Goal: Find specific page/section: Find specific page/section

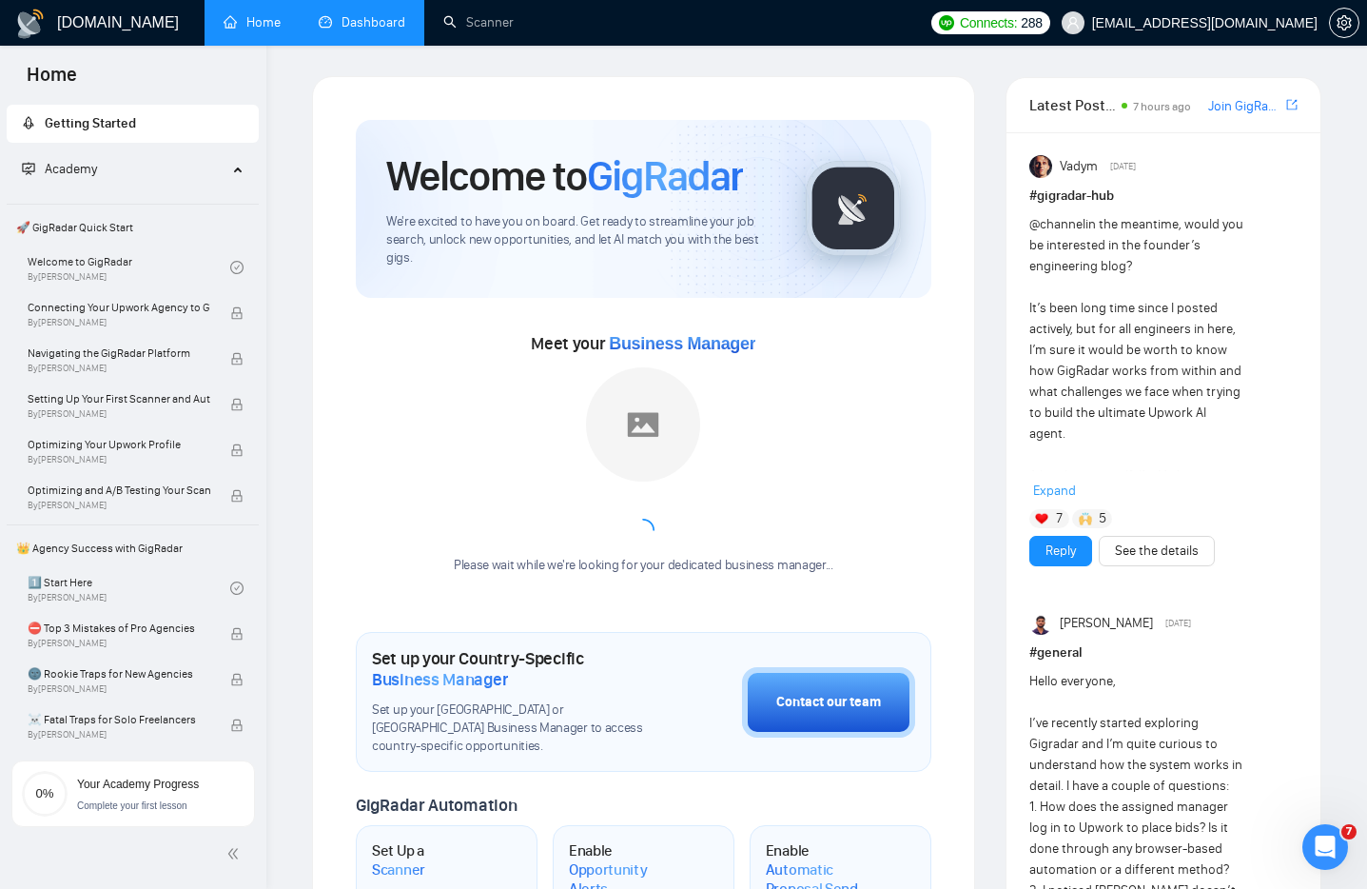
click at [373, 30] on link "Dashboard" at bounding box center [362, 22] width 87 height 16
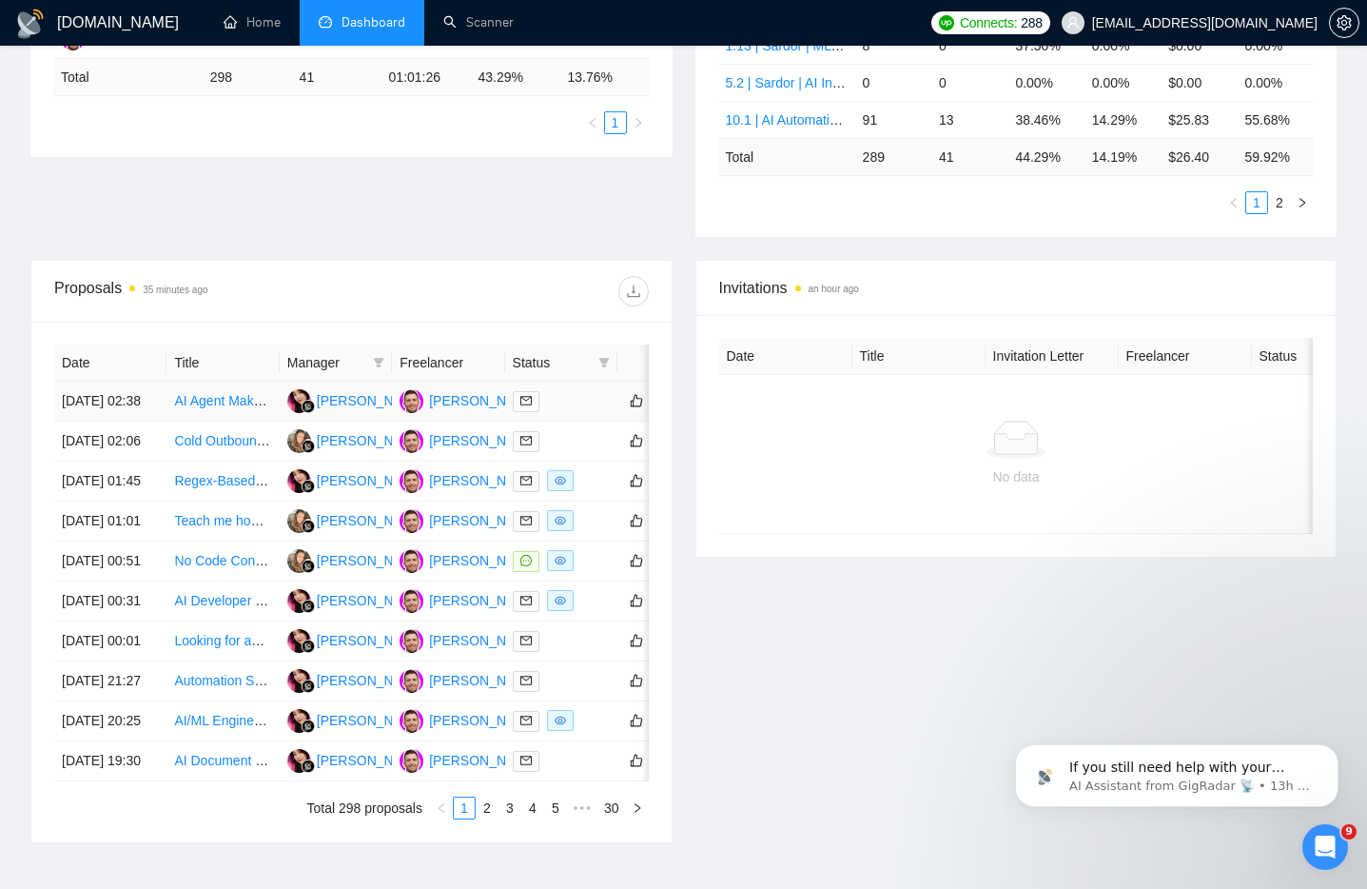
scroll to position [524, 0]
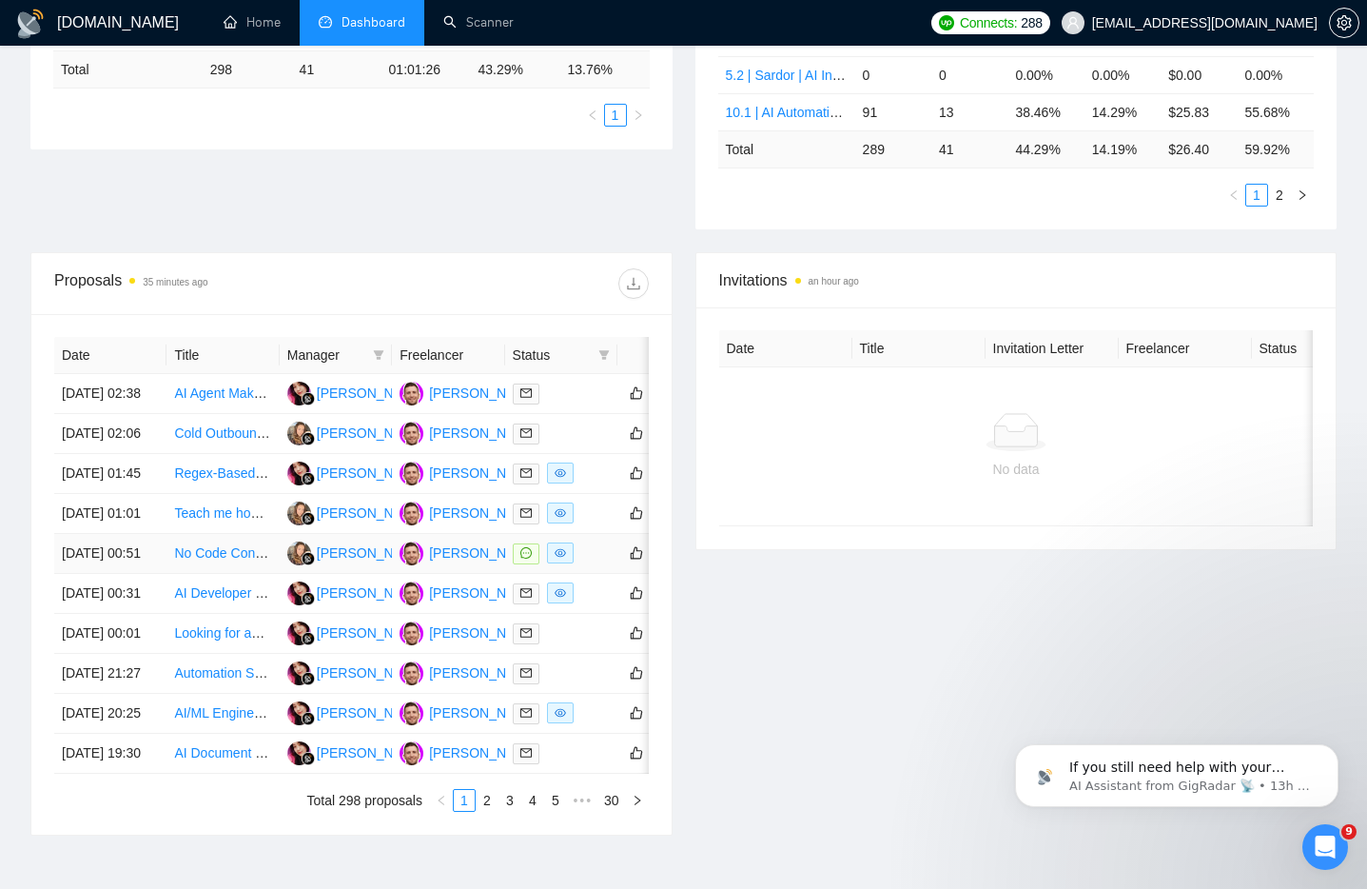
click at [594, 564] on div at bounding box center [561, 553] width 97 height 22
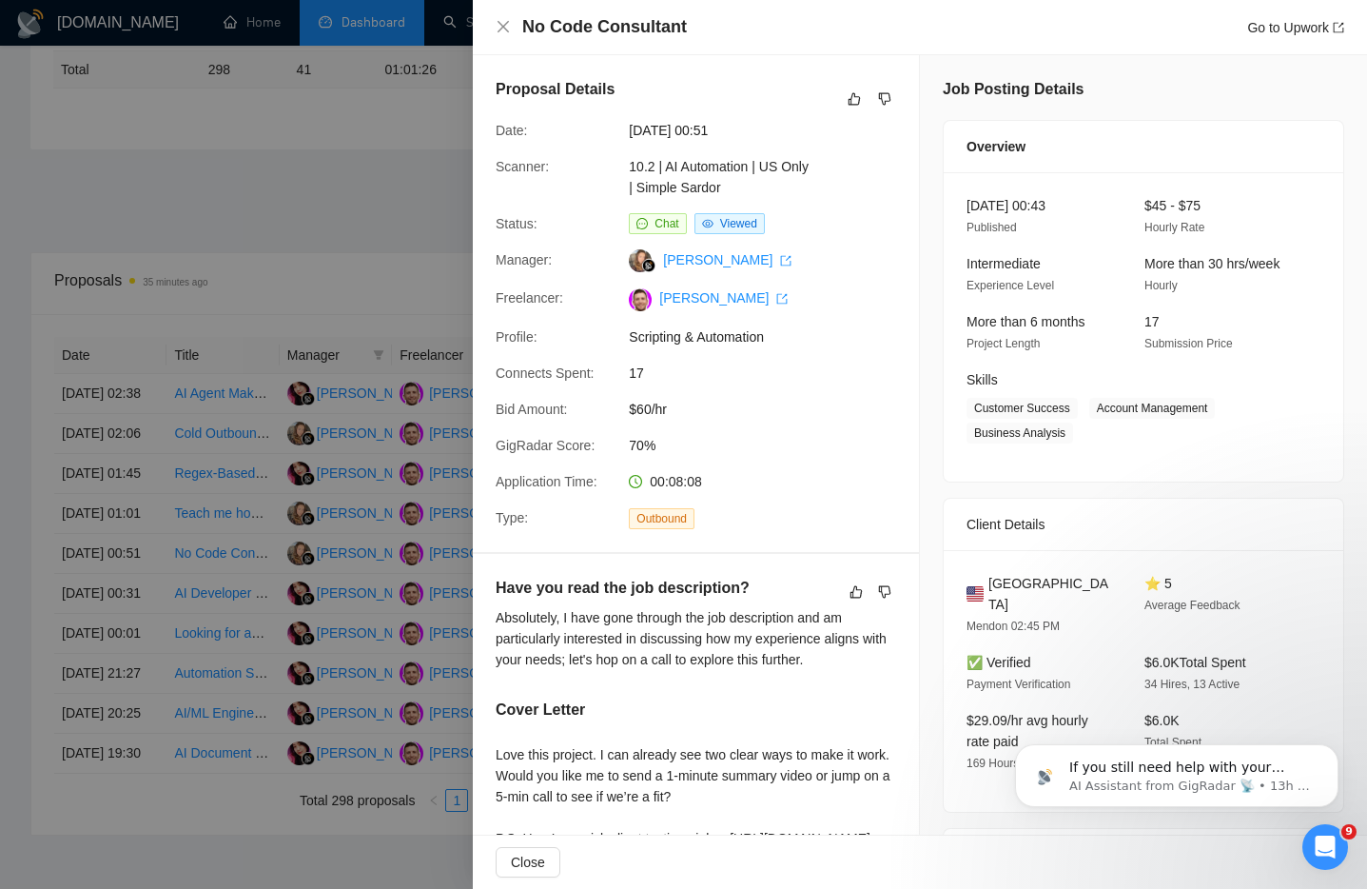
click at [313, 164] on div at bounding box center [683, 444] width 1367 height 889
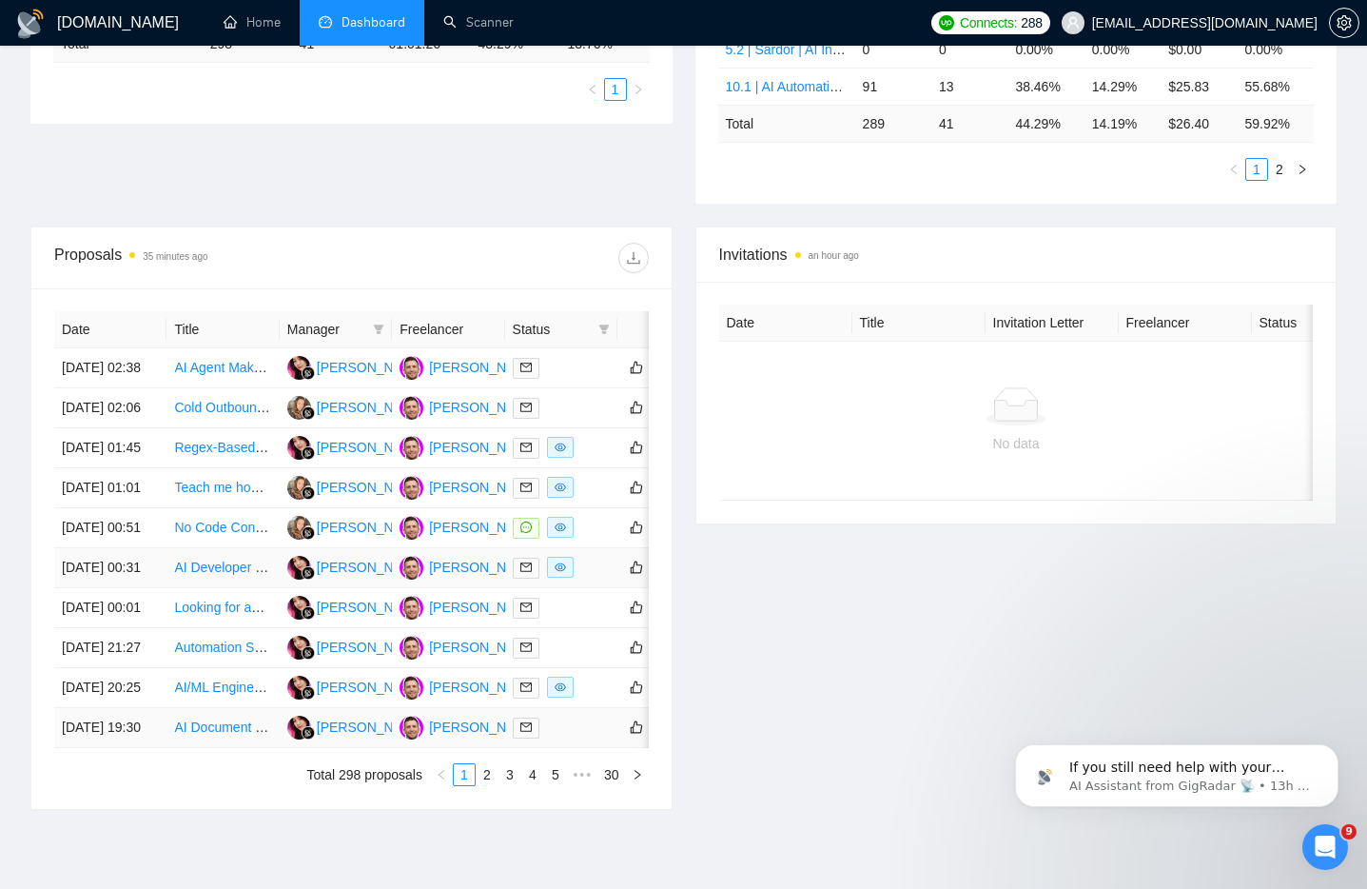
scroll to position [835, 0]
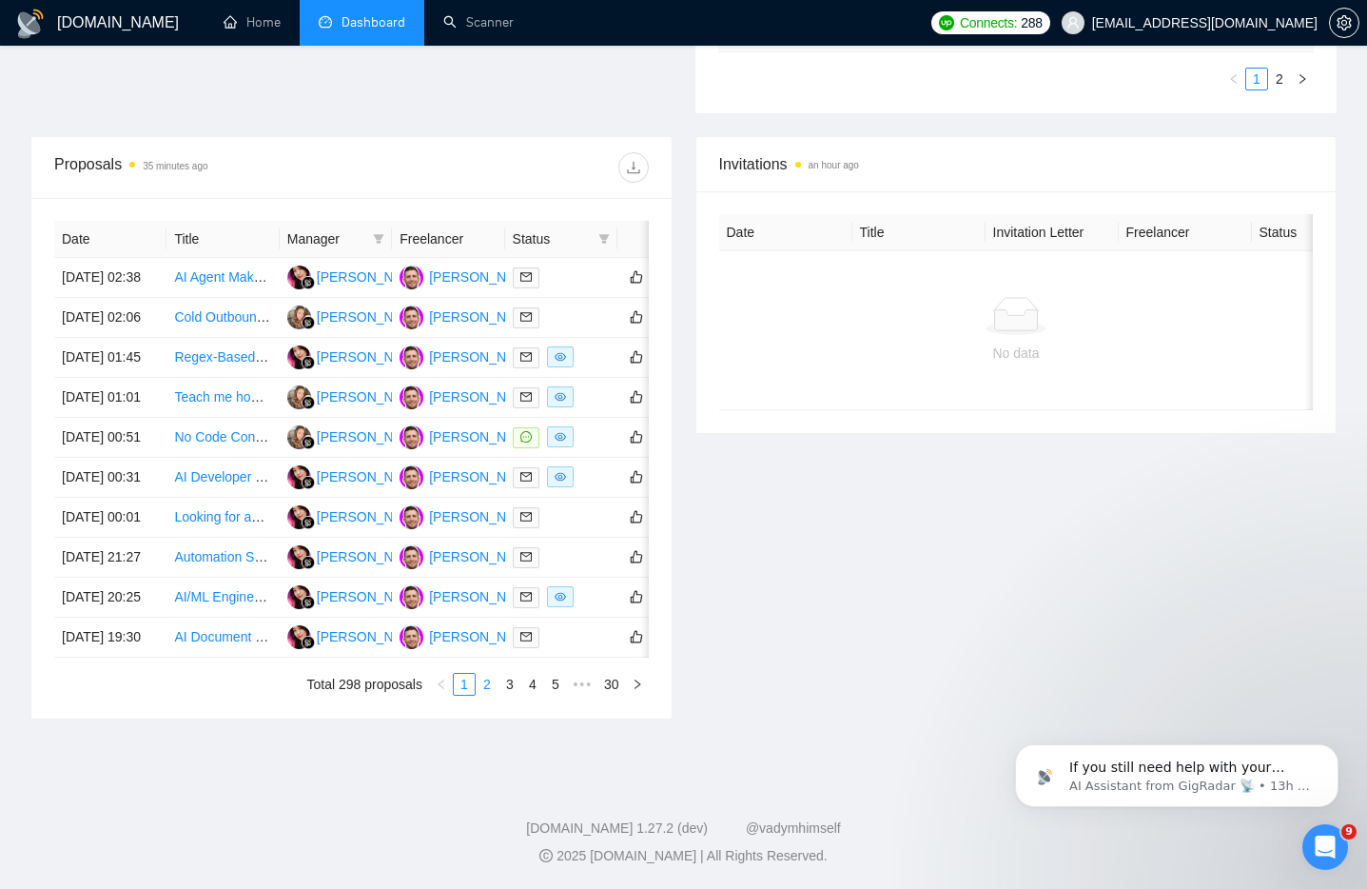
click at [481, 686] on link "2" at bounding box center [487, 684] width 21 height 21
click at [597, 456] on td at bounding box center [561, 438] width 112 height 40
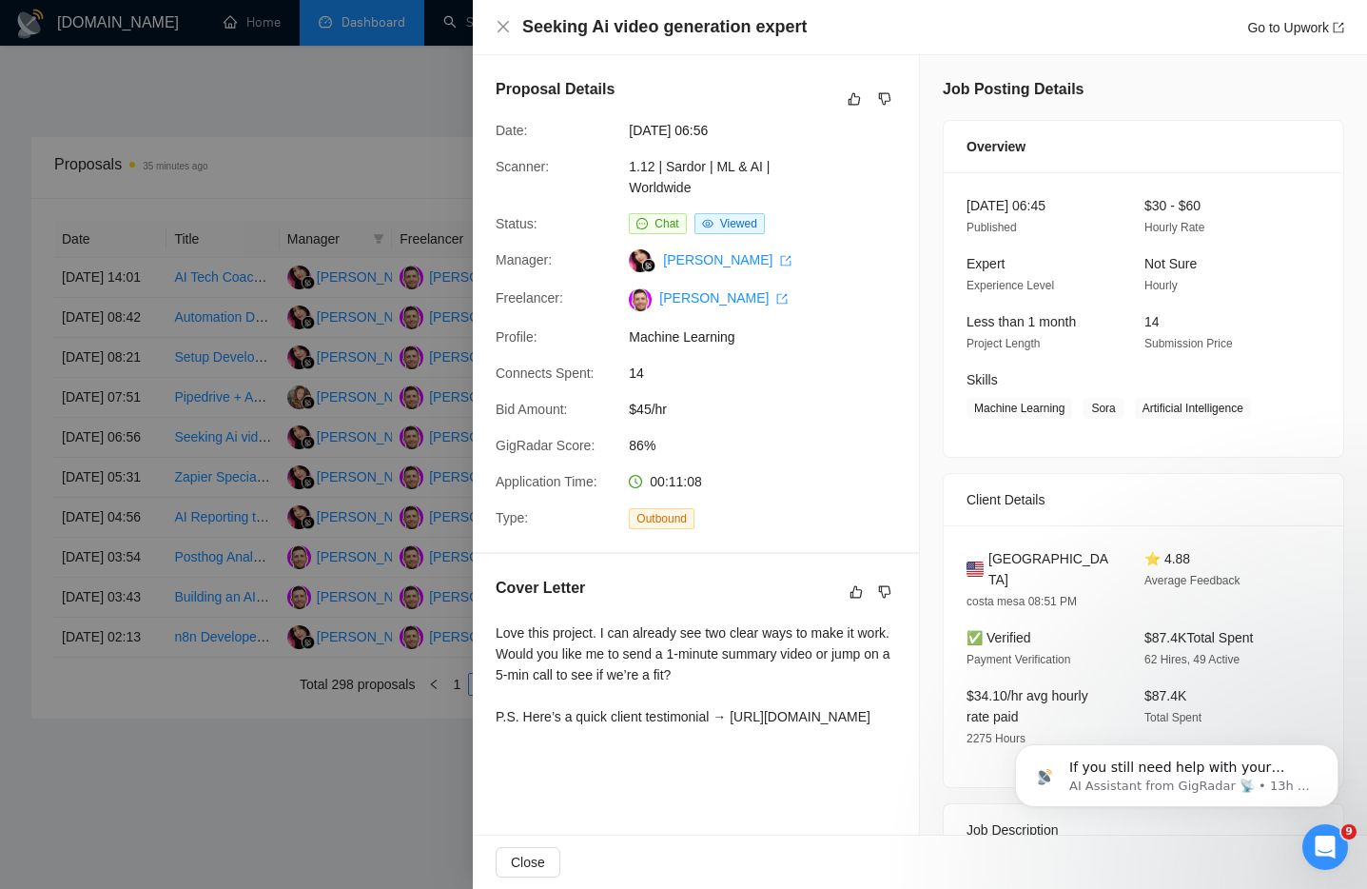
click at [355, 114] on div at bounding box center [683, 444] width 1367 height 889
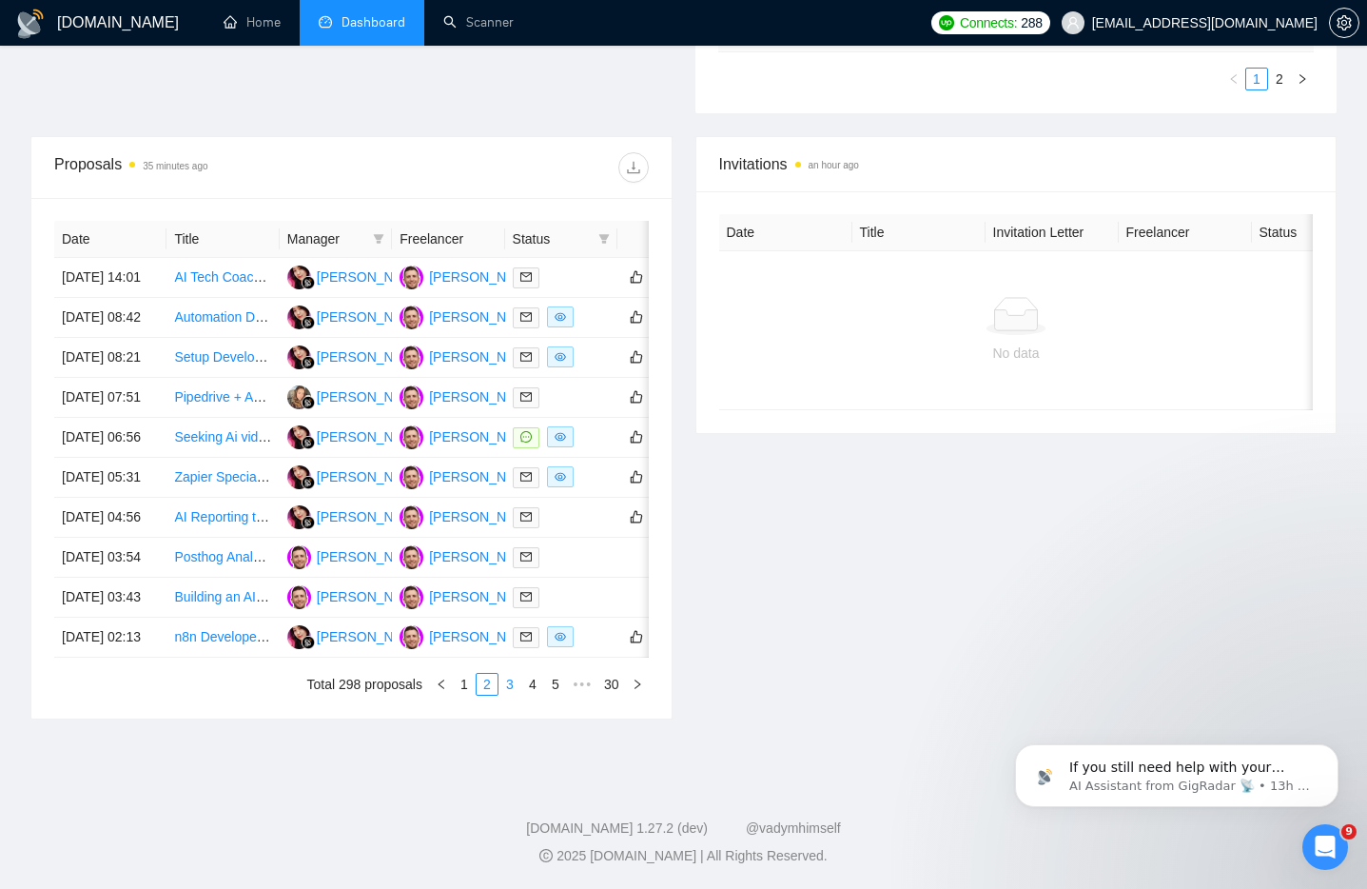
click at [511, 695] on link "3" at bounding box center [510, 684] width 21 height 21
click at [590, 488] on div at bounding box center [561, 477] width 97 height 22
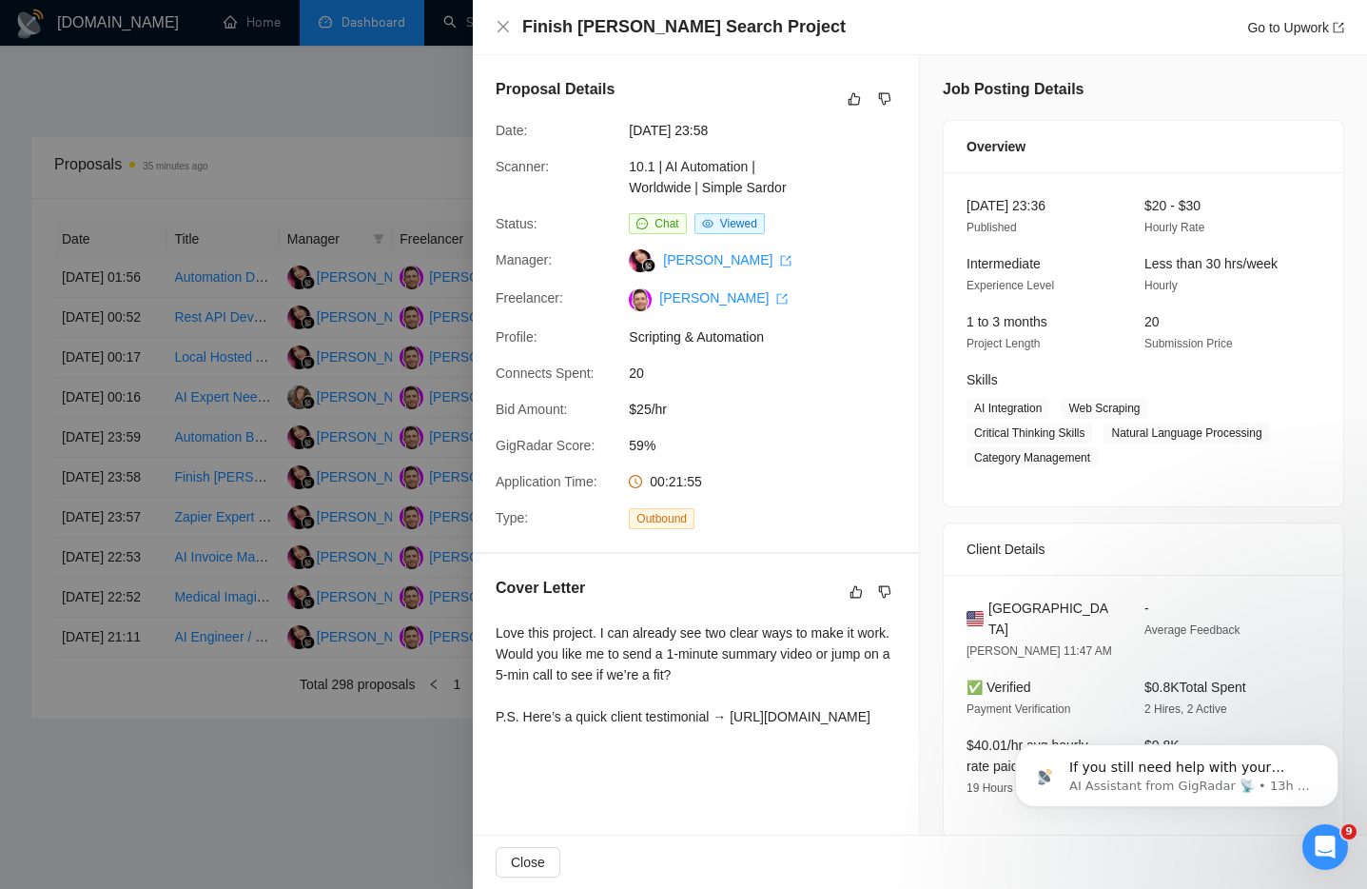
click at [442, 501] on div at bounding box center [683, 444] width 1367 height 889
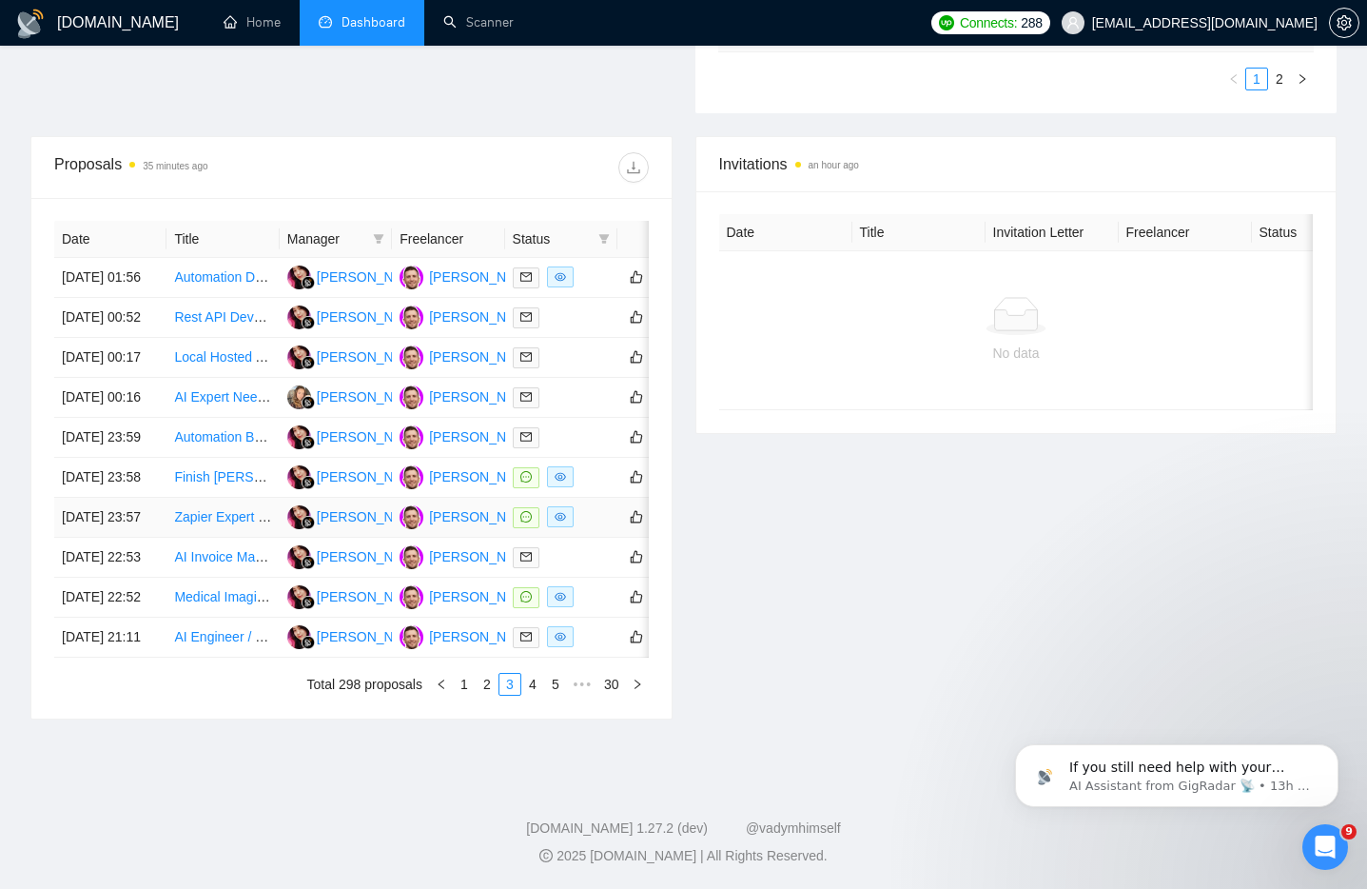
click at [588, 528] on div at bounding box center [561, 517] width 97 height 22
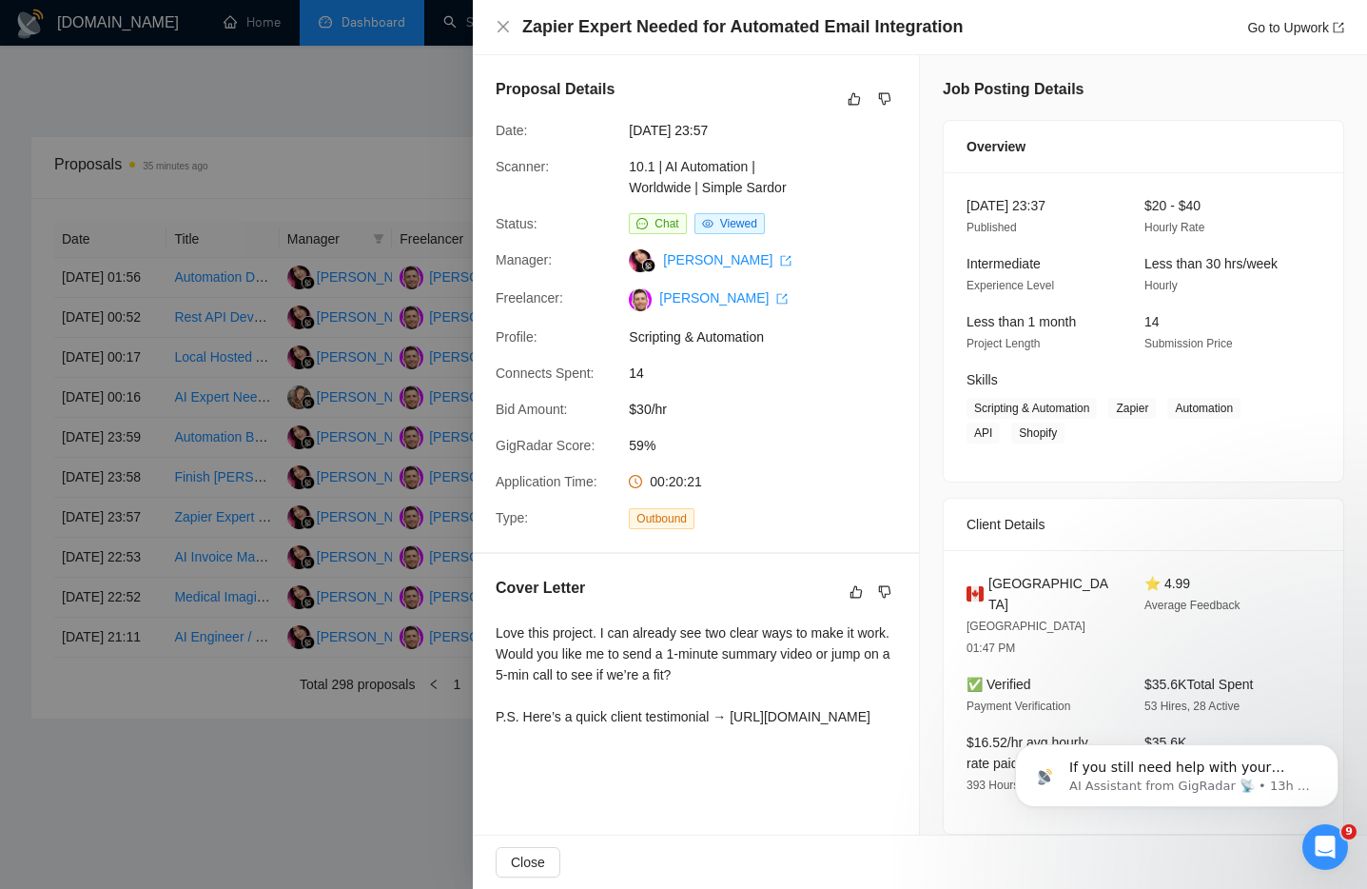
click at [444, 548] on div at bounding box center [683, 444] width 1367 height 889
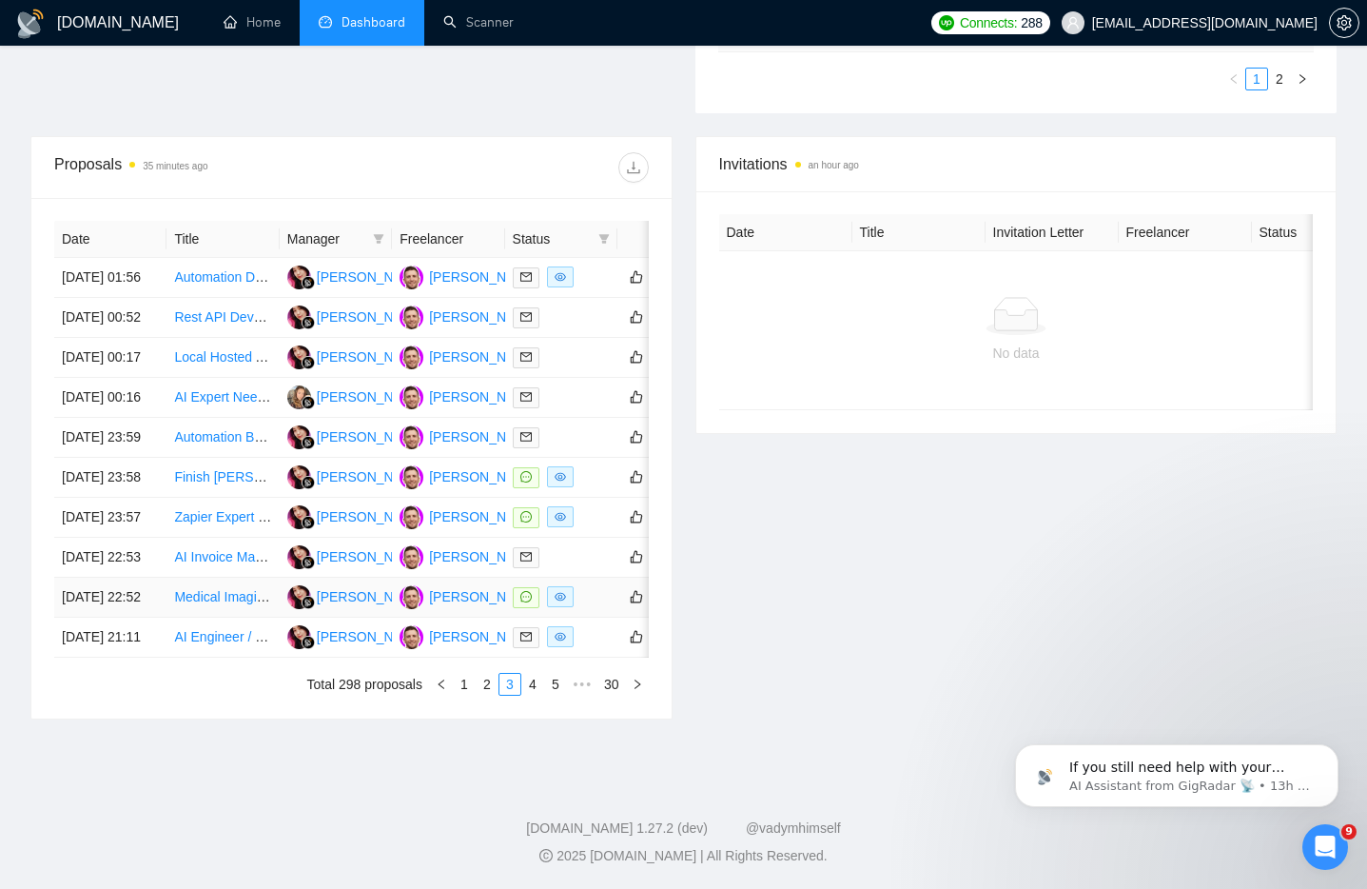
click at [581, 608] on div at bounding box center [561, 597] width 97 height 22
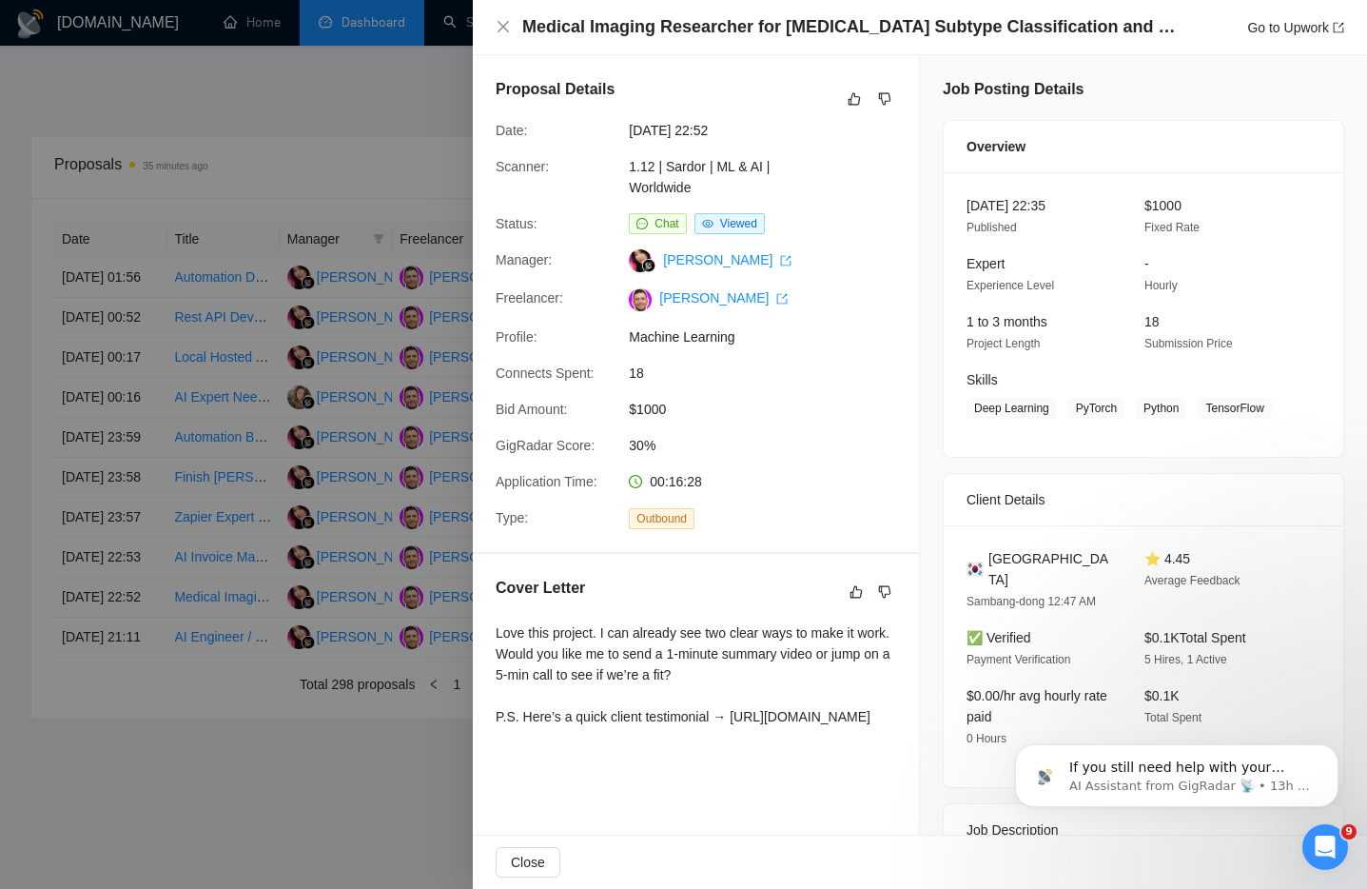
click at [433, 600] on div at bounding box center [683, 444] width 1367 height 889
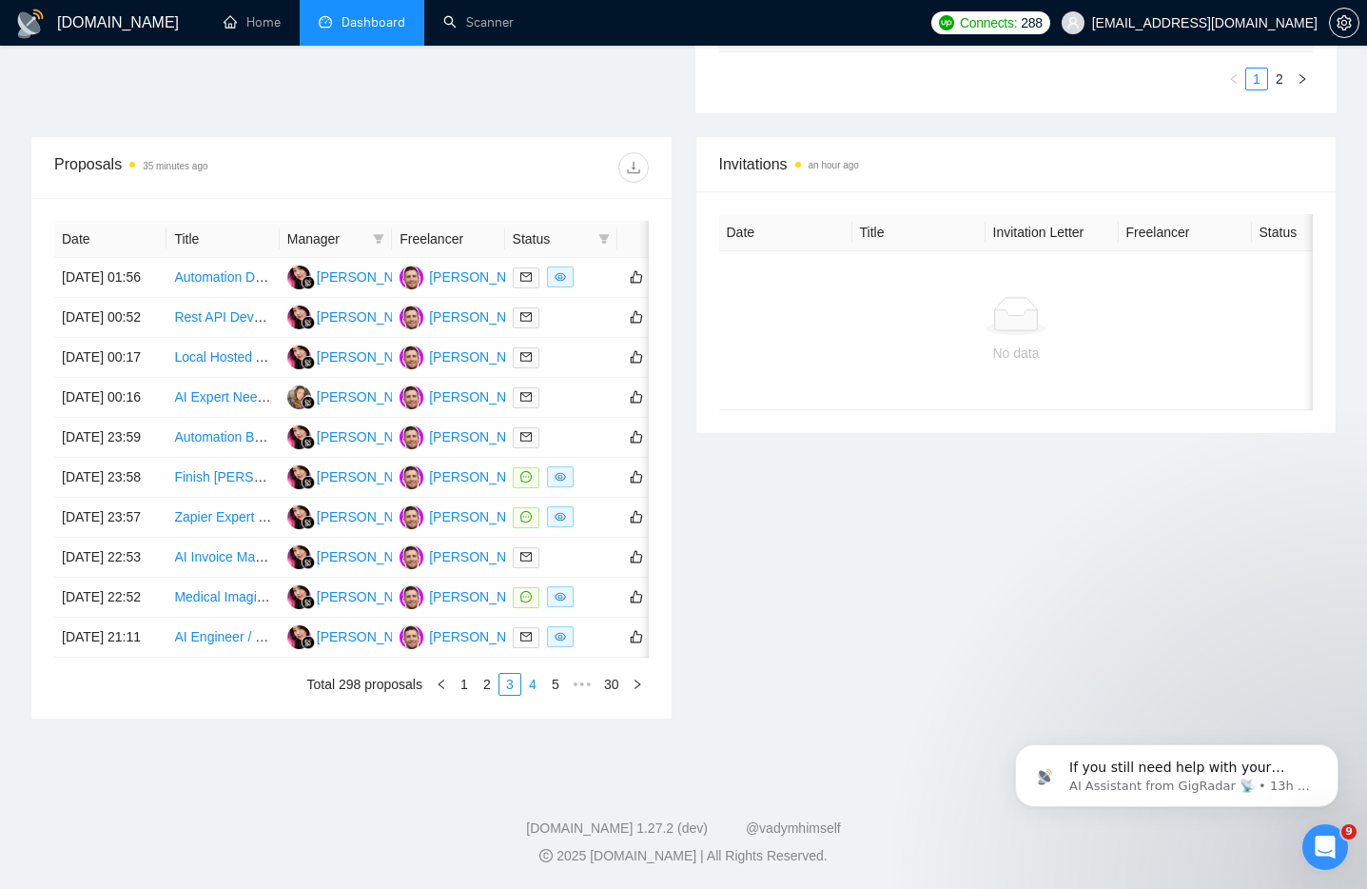
click at [522, 695] on link "4" at bounding box center [532, 684] width 21 height 21
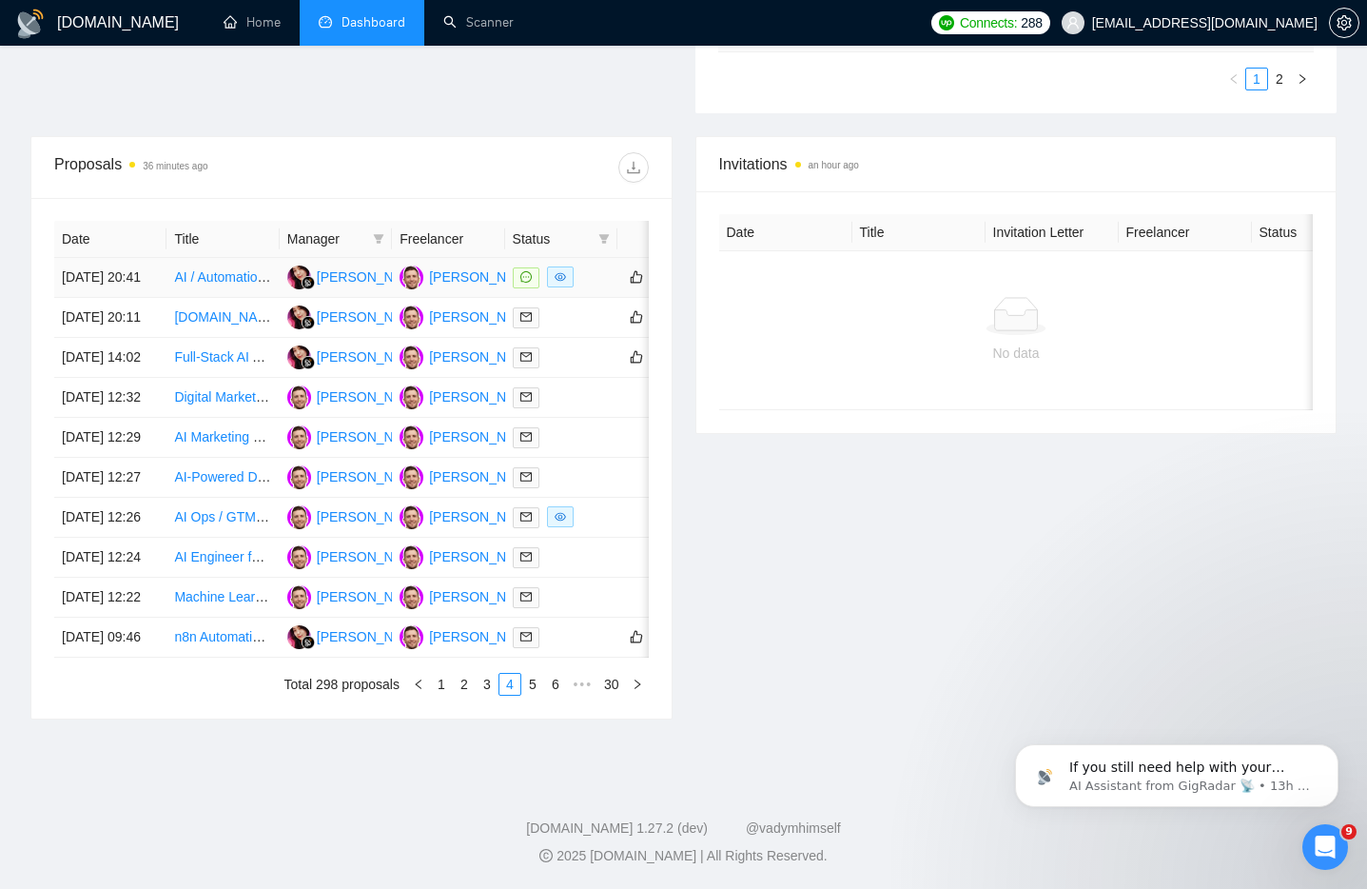
click at [591, 258] on td at bounding box center [561, 278] width 112 height 40
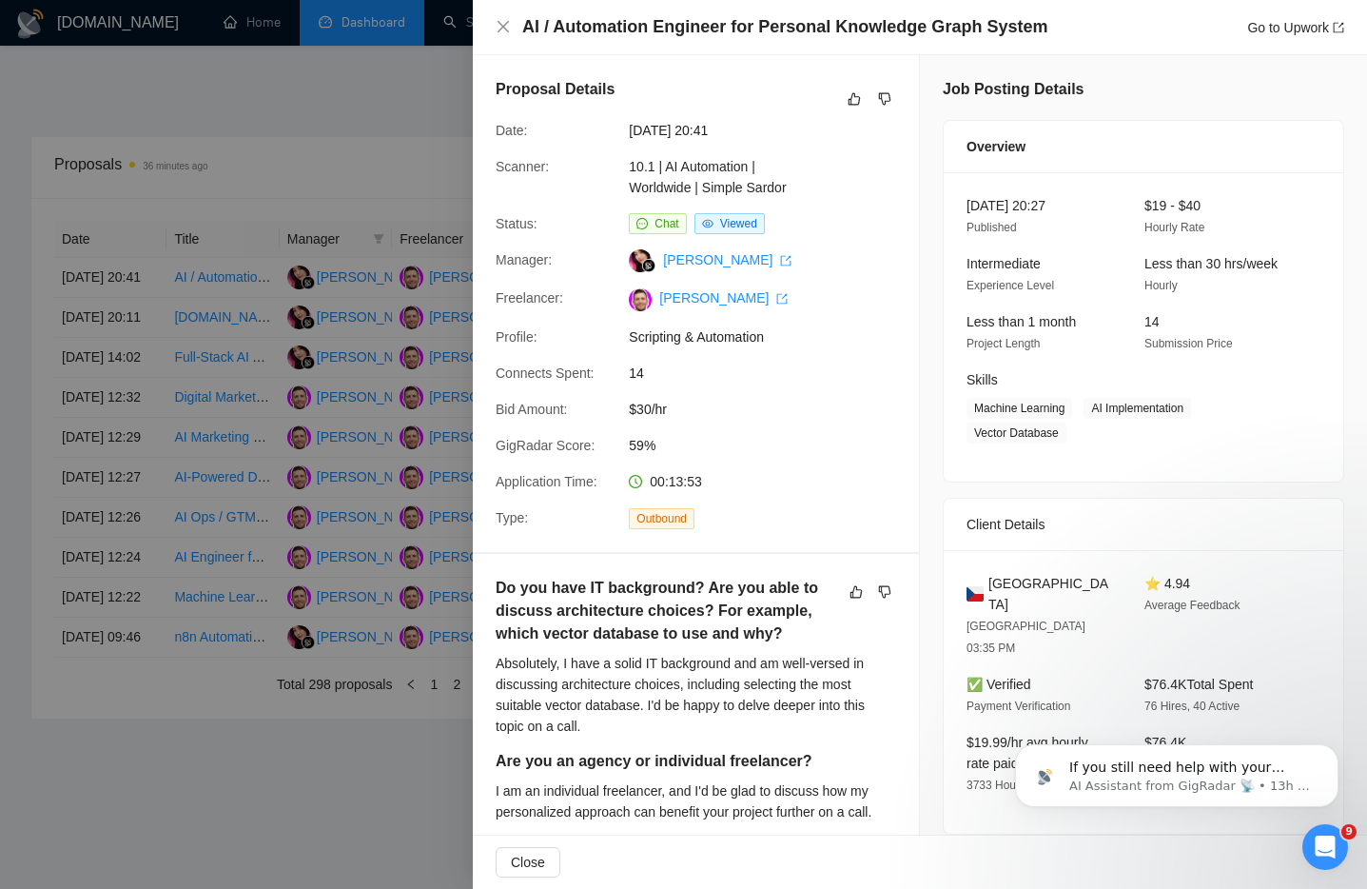
click at [424, 85] on div at bounding box center [683, 444] width 1367 height 889
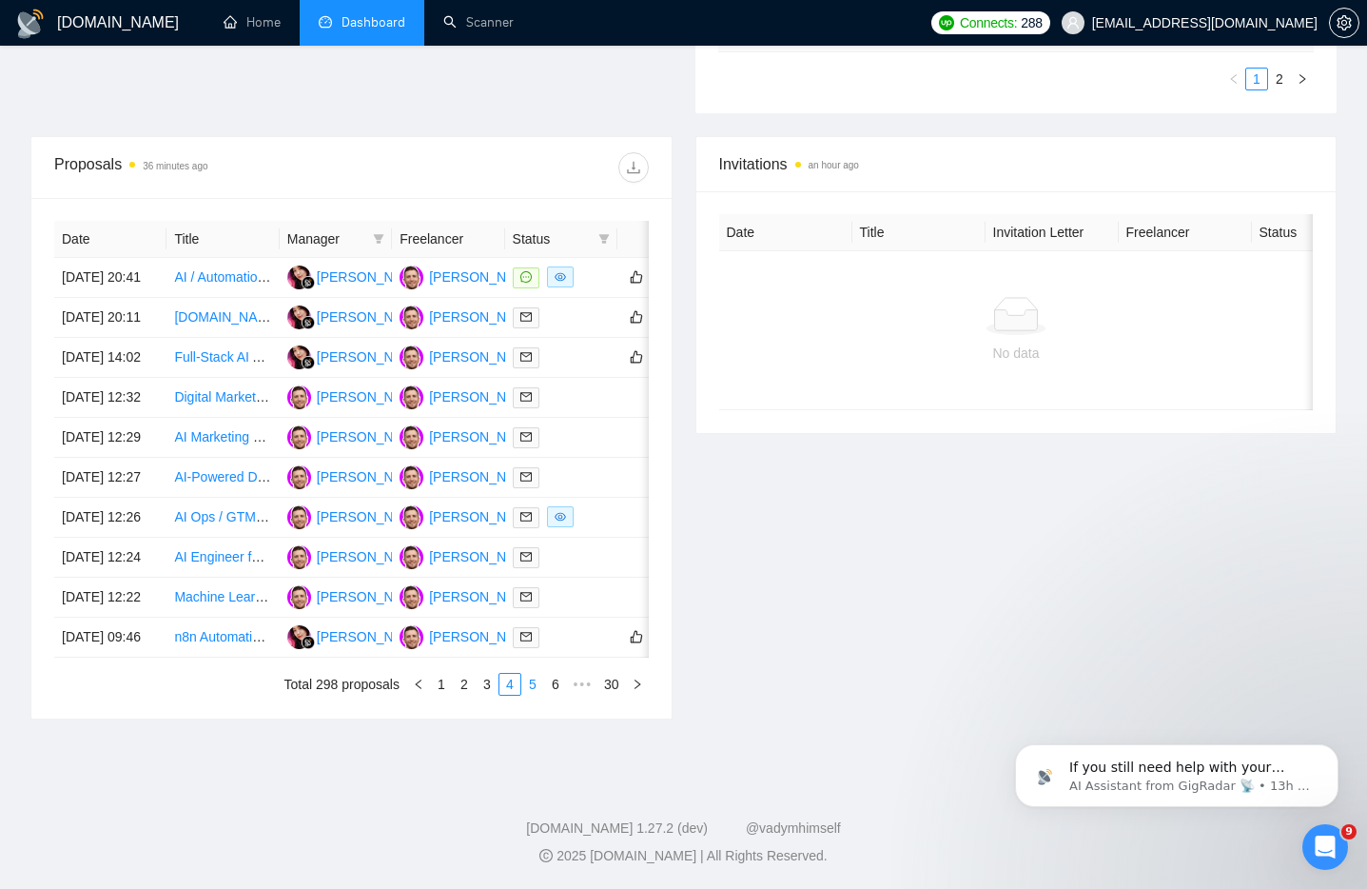
click at [535, 695] on link "5" at bounding box center [532, 684] width 21 height 21
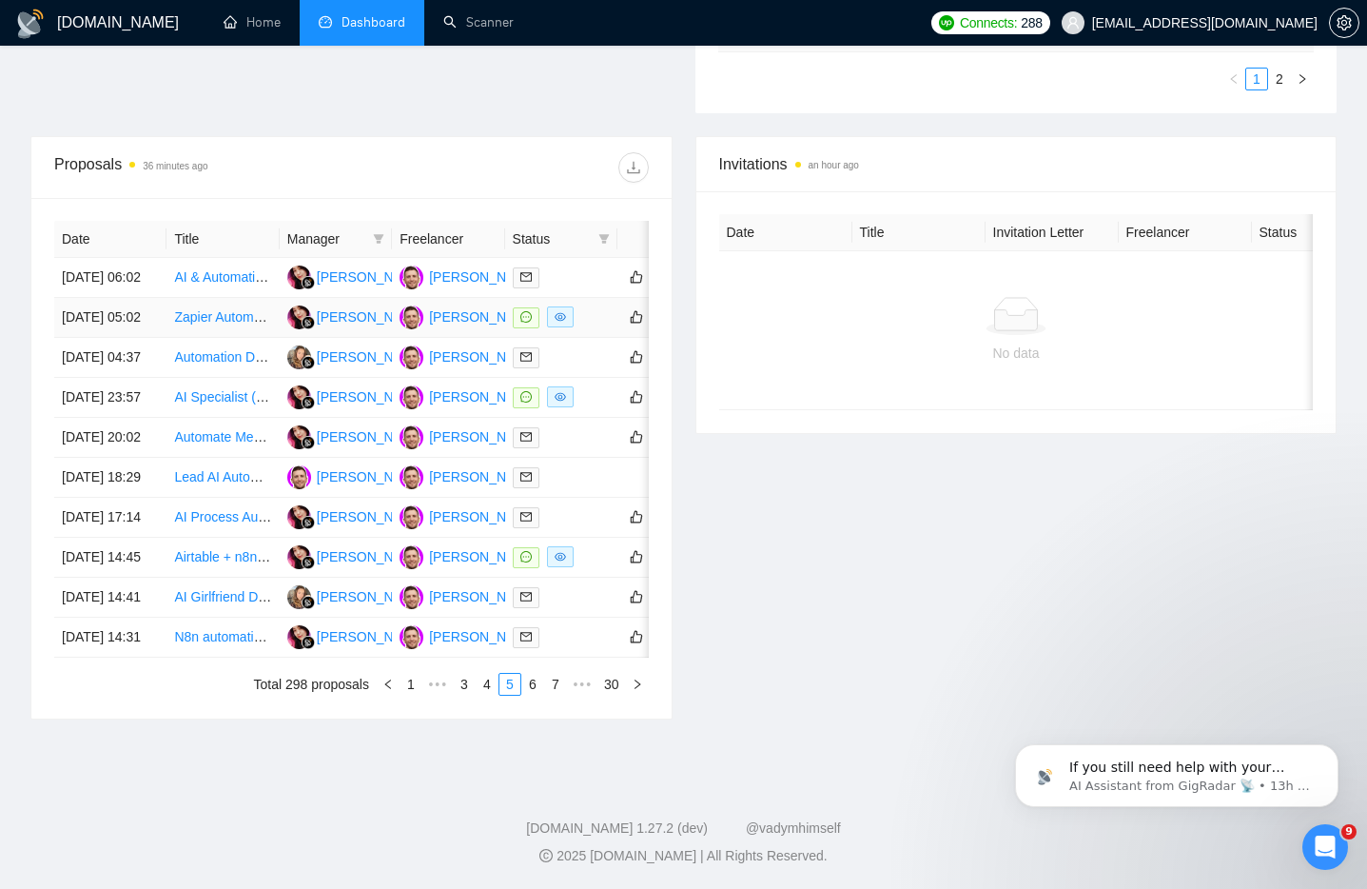
click at [593, 306] on div at bounding box center [561, 317] width 97 height 22
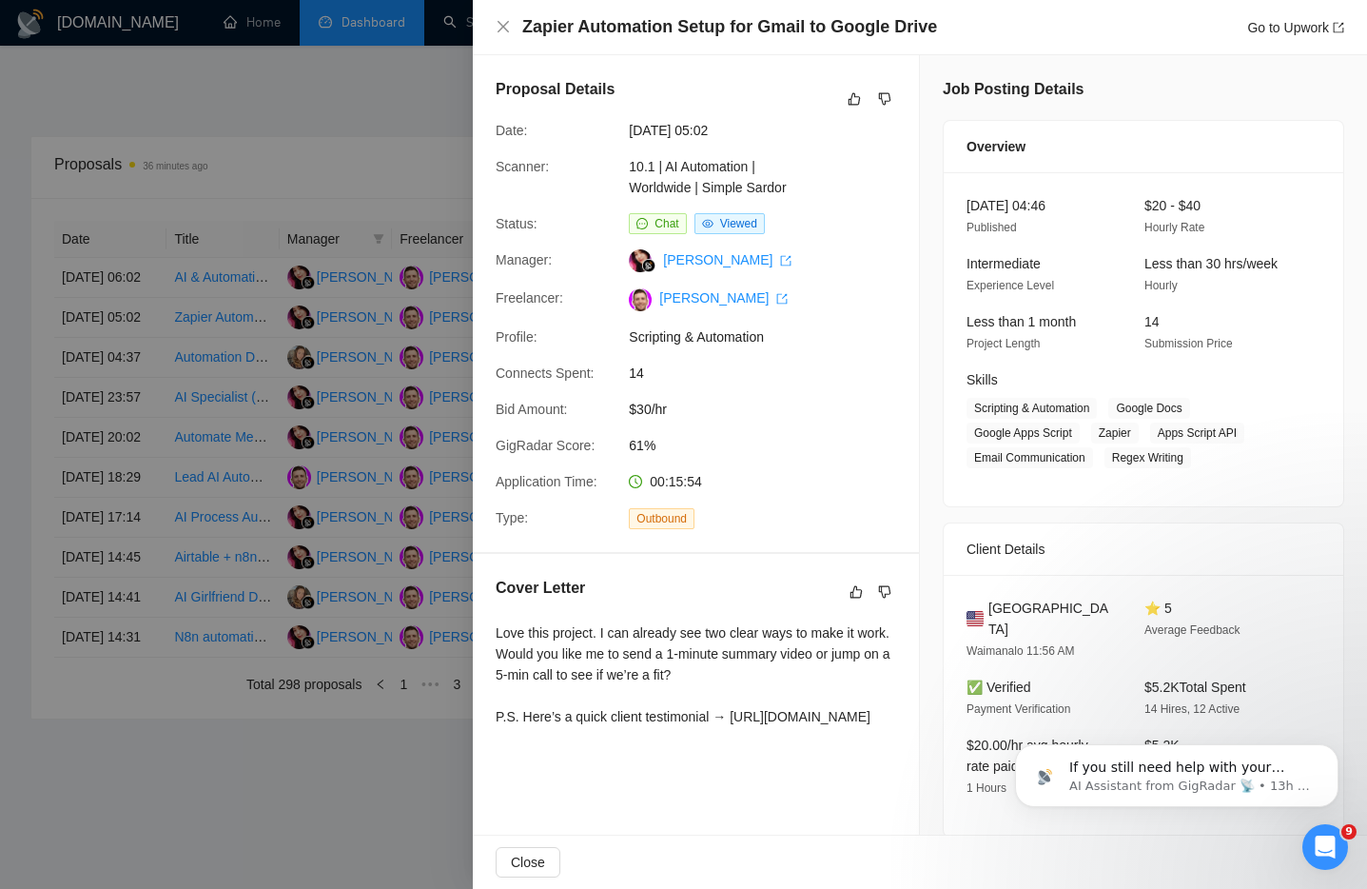
click at [429, 101] on div at bounding box center [683, 444] width 1367 height 889
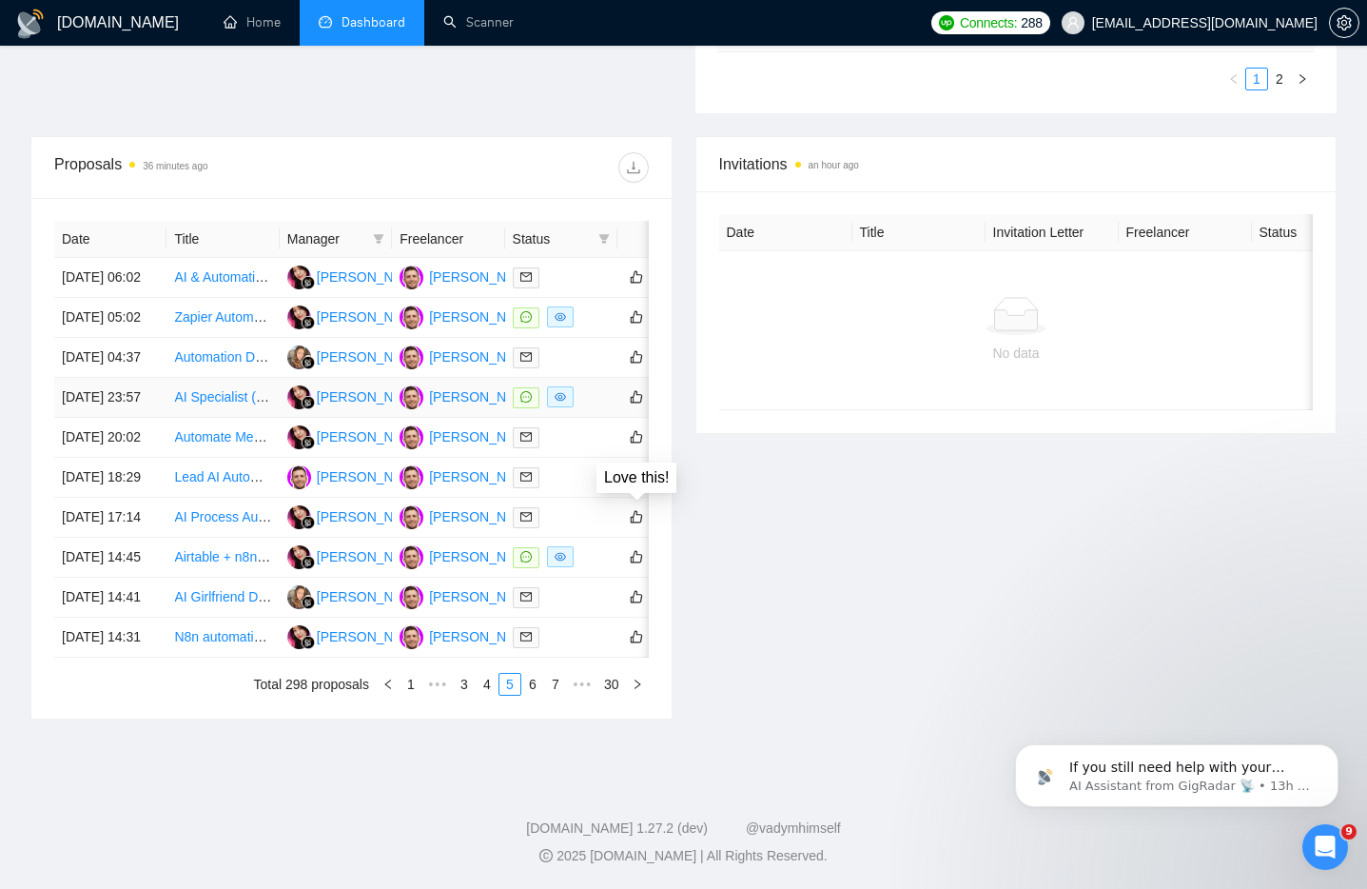
click at [594, 378] on td at bounding box center [561, 398] width 112 height 40
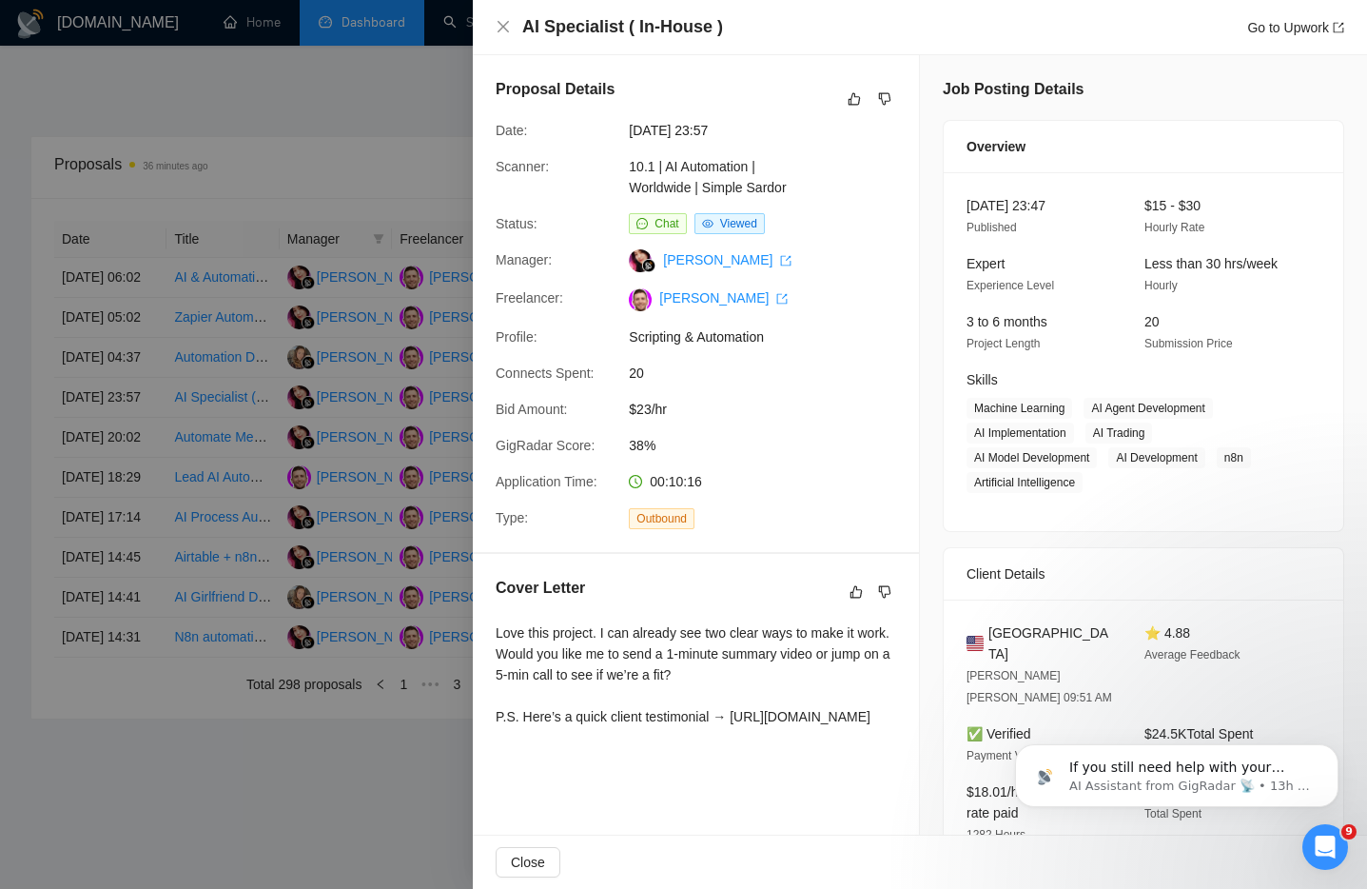
click at [421, 199] on div at bounding box center [683, 444] width 1367 height 889
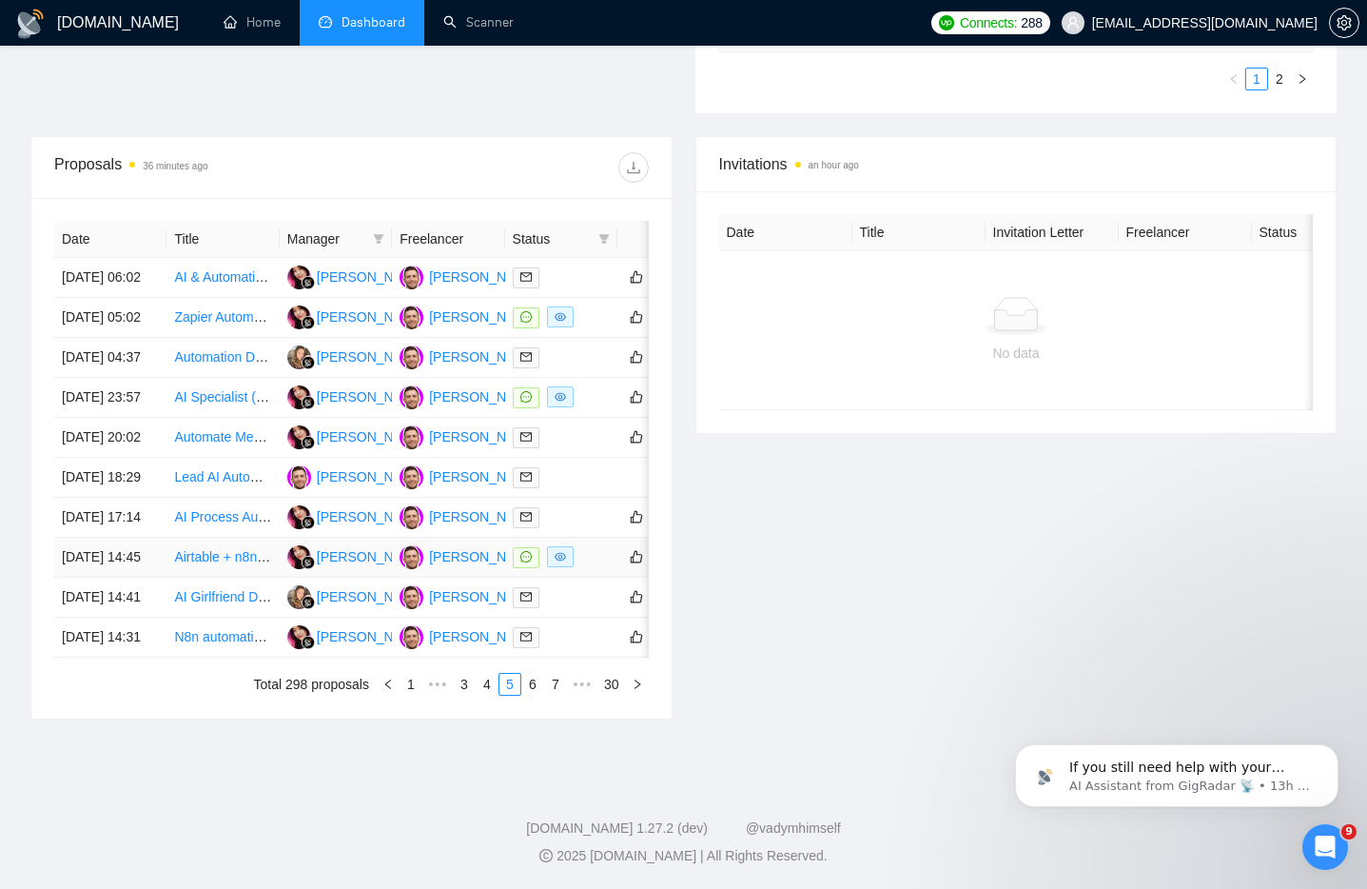
click at [593, 568] on div at bounding box center [561, 557] width 97 height 22
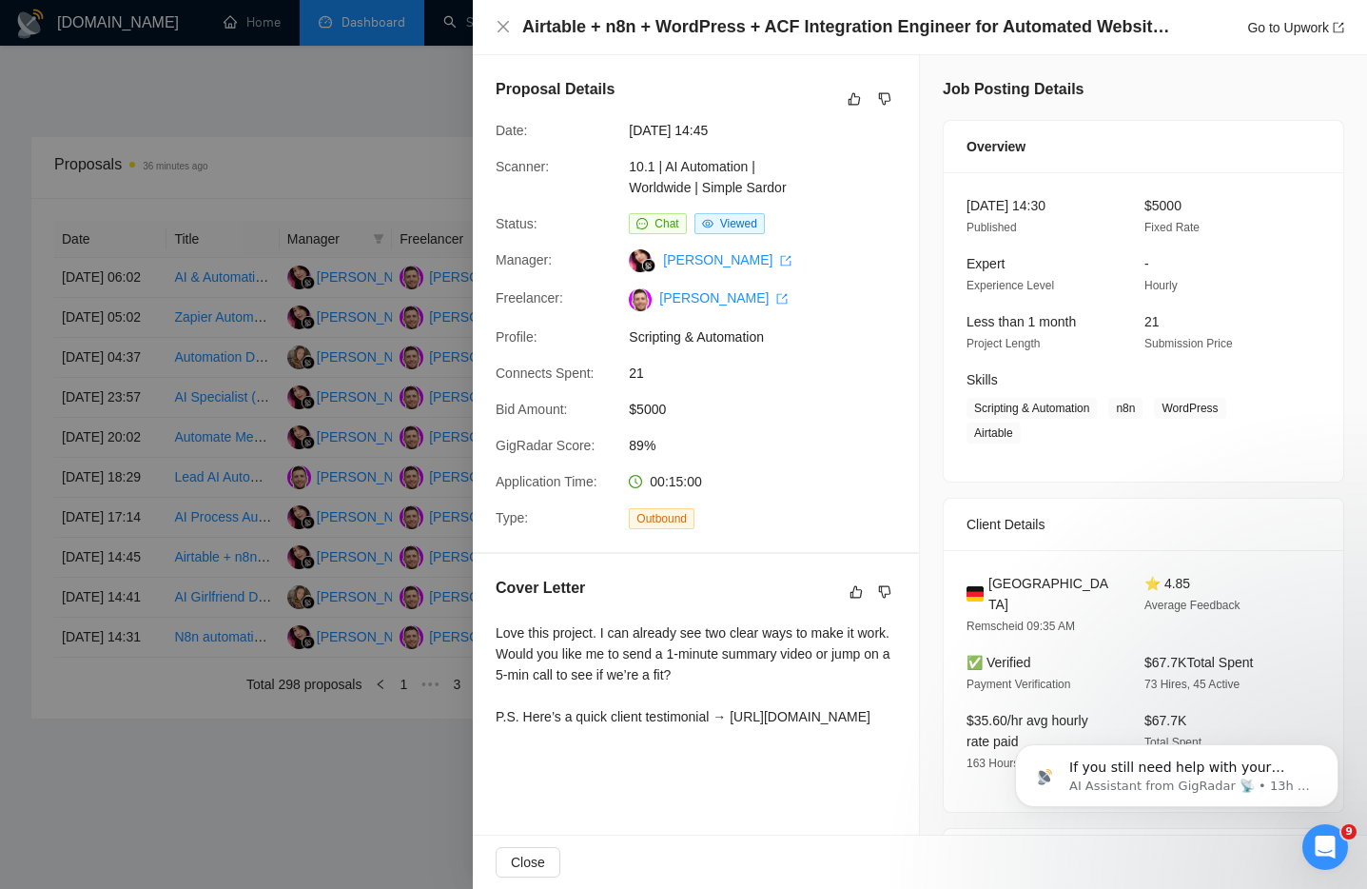
click at [425, 508] on div at bounding box center [683, 444] width 1367 height 889
